Goal: Navigation & Orientation: Go to known website

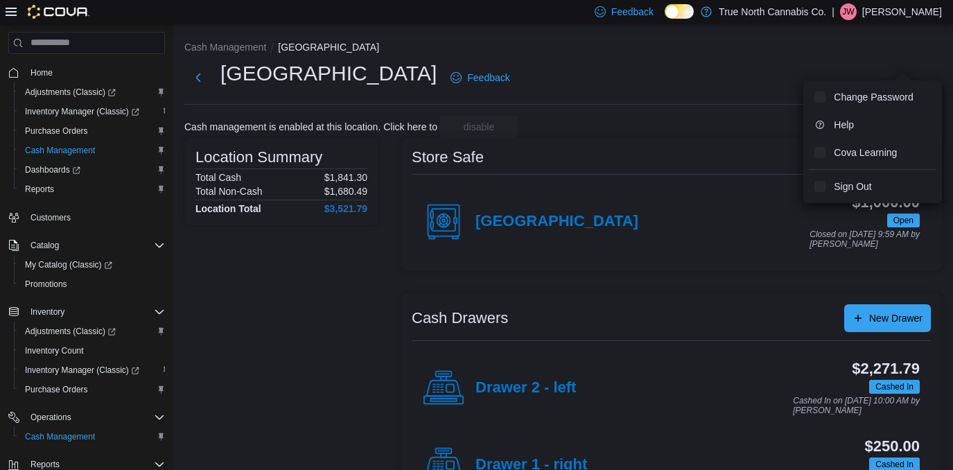
scroll to position [55, 0]
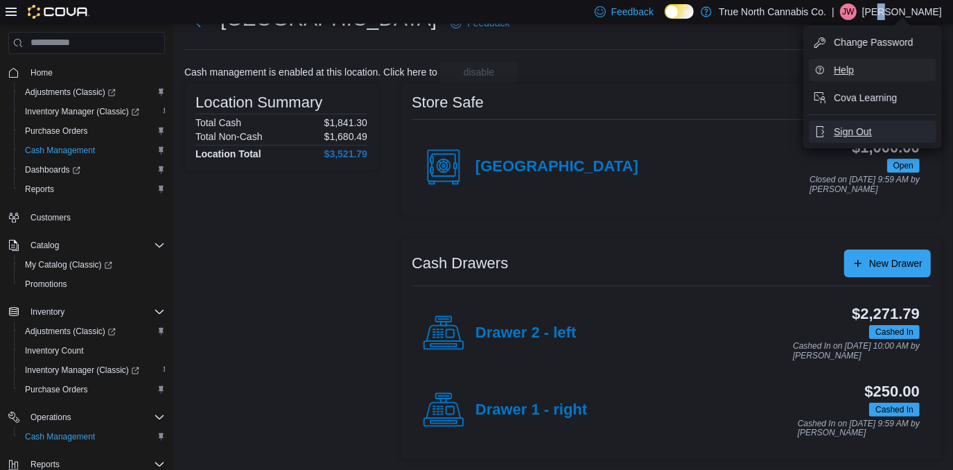
drag, startPoint x: 0, startPoint y: 0, endPoint x: 853, endPoint y: 136, distance: 863.5
click at [853, 136] on span "Sign Out" at bounding box center [852, 132] width 37 height 14
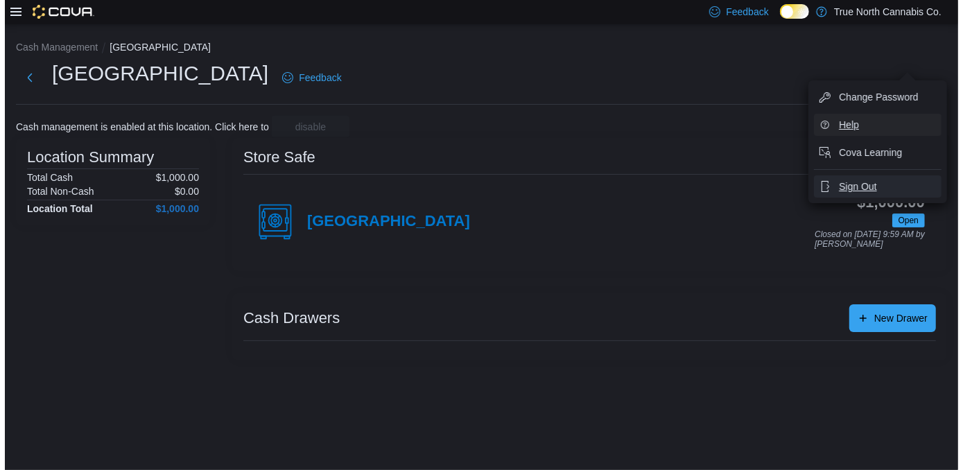
scroll to position [0, 0]
